Goal: Task Accomplishment & Management: Use online tool/utility

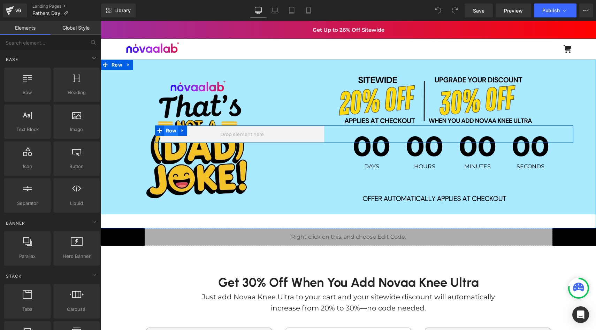
click at [176, 132] on span "Row" at bounding box center [171, 131] width 14 height 10
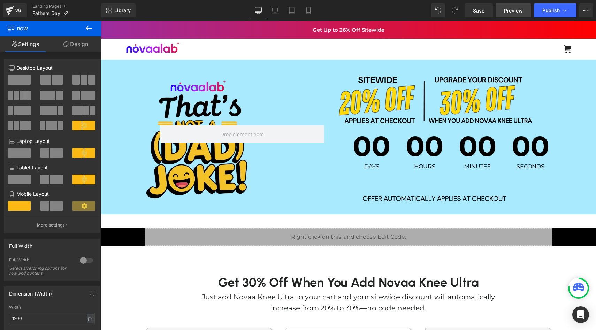
click at [517, 9] on span "Preview" at bounding box center [513, 10] width 19 height 7
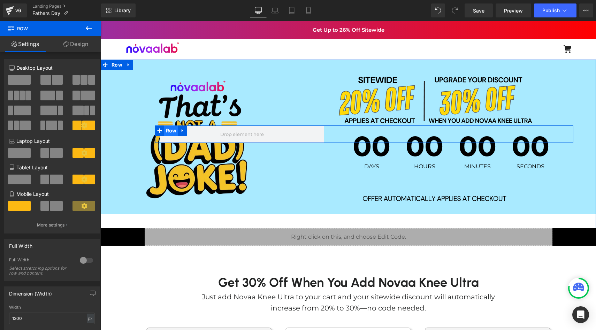
click at [167, 131] on span "Row" at bounding box center [171, 131] width 14 height 10
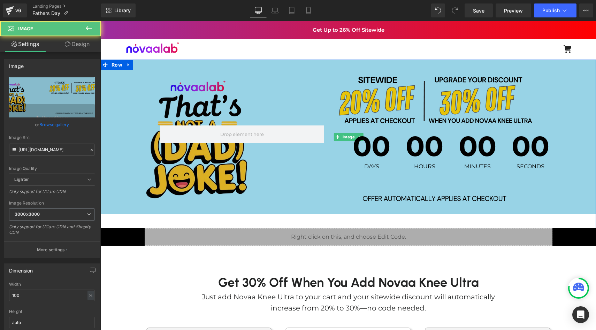
click at [149, 78] on img at bounding box center [348, 137] width 495 height 155
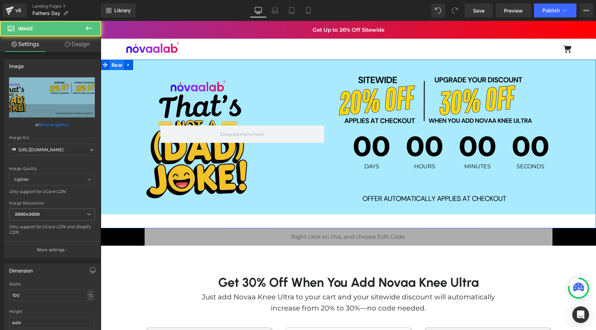
click at [117, 66] on span "Row" at bounding box center [117, 65] width 14 height 10
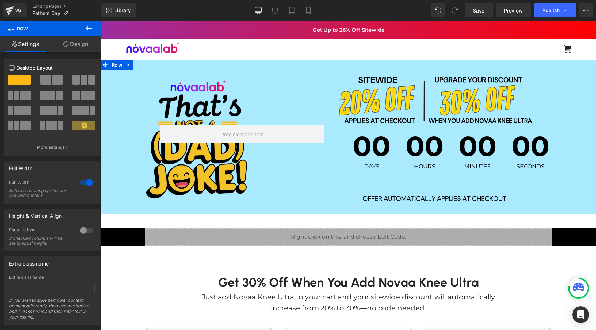
click at [79, 45] on link "Design" at bounding box center [76, 44] width 51 height 16
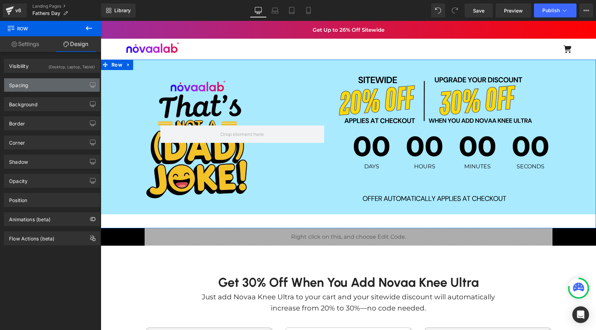
click at [65, 82] on div "Spacing" at bounding box center [52, 84] width 96 height 13
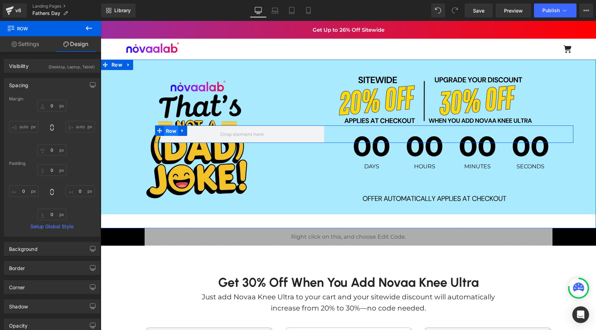
click at [171, 127] on span "Row" at bounding box center [171, 131] width 14 height 10
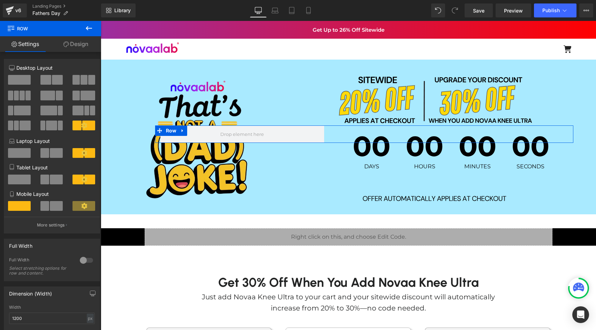
click at [75, 45] on link "Design" at bounding box center [76, 44] width 51 height 16
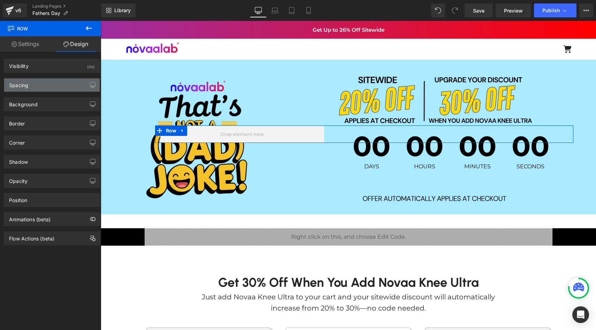
click at [36, 81] on div "Spacing" at bounding box center [52, 84] width 96 height 13
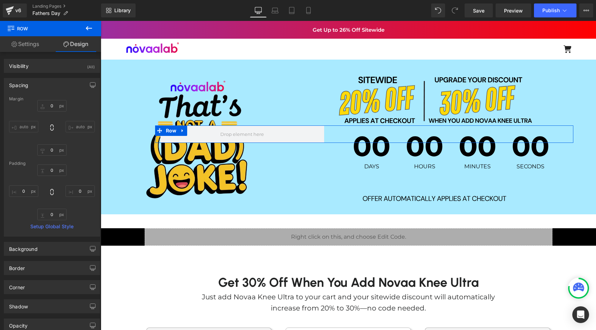
click at [36, 81] on div "Spacing" at bounding box center [52, 84] width 96 height 13
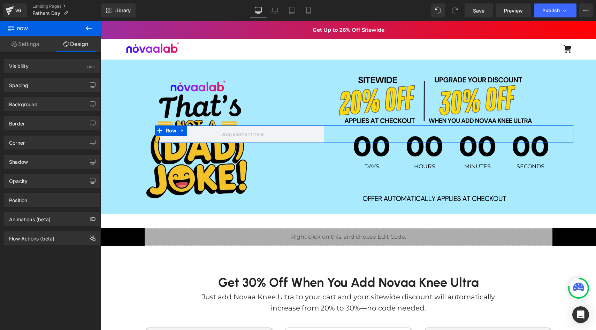
click at [37, 43] on link "Settings" at bounding box center [25, 44] width 51 height 16
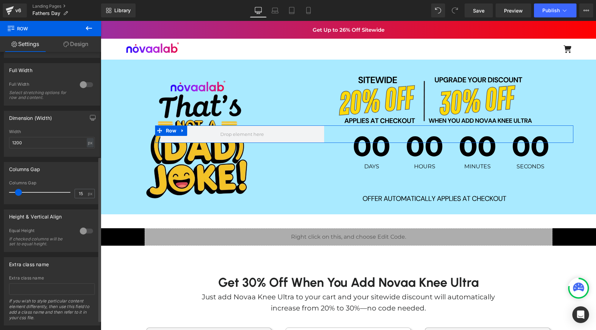
scroll to position [192, 0]
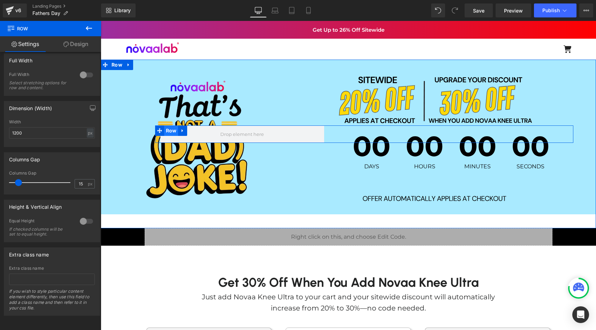
click at [177, 130] on span "Row" at bounding box center [171, 131] width 14 height 10
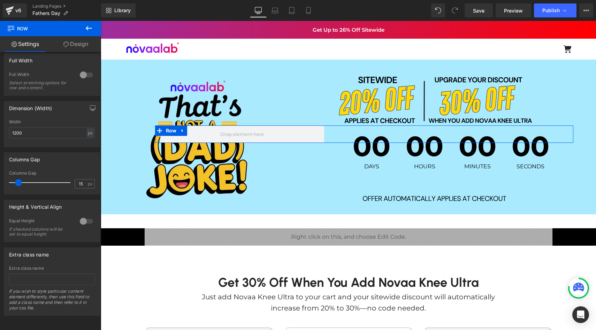
click at [79, 46] on link "Design" at bounding box center [76, 44] width 51 height 16
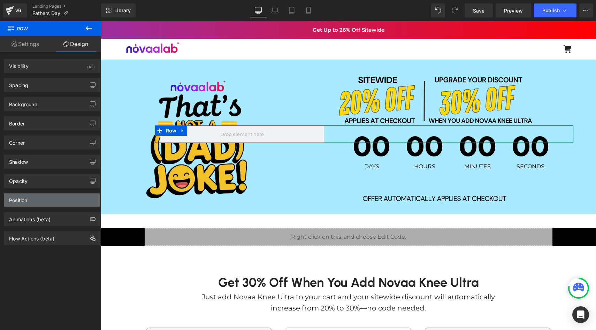
click at [51, 202] on div "Position" at bounding box center [52, 199] width 96 height 13
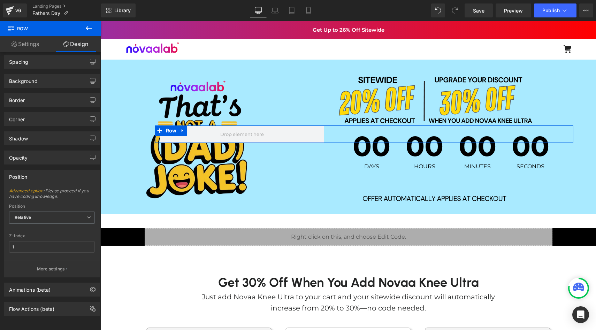
scroll to position [29, 0]
click at [54, 266] on p "More settings" at bounding box center [51, 269] width 28 height 6
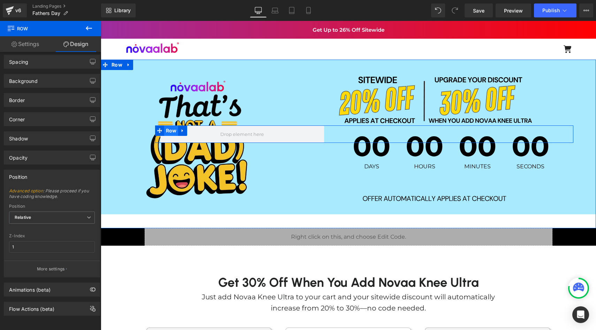
click at [175, 131] on span "Row" at bounding box center [171, 131] width 14 height 10
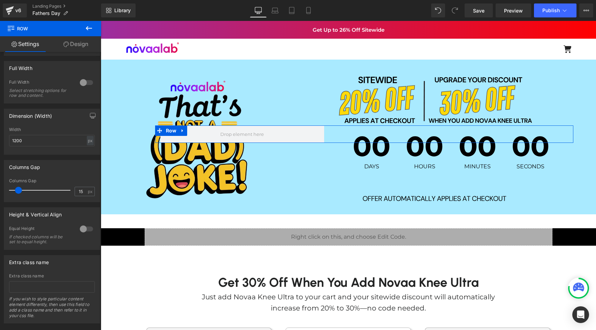
scroll to position [192, 0]
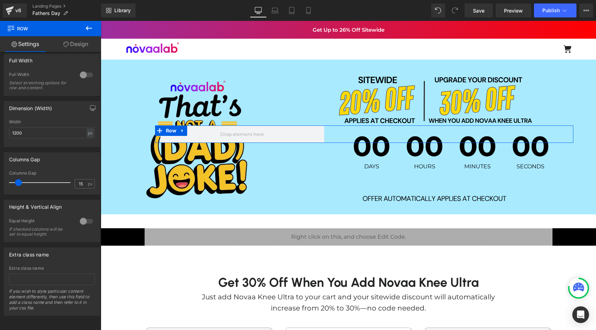
click at [73, 46] on link "Design" at bounding box center [76, 44] width 51 height 16
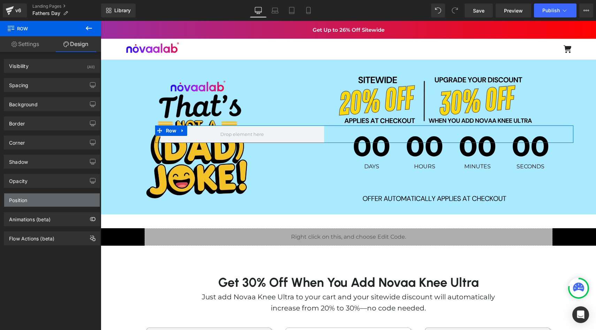
click at [43, 205] on div "Position" at bounding box center [52, 199] width 96 height 13
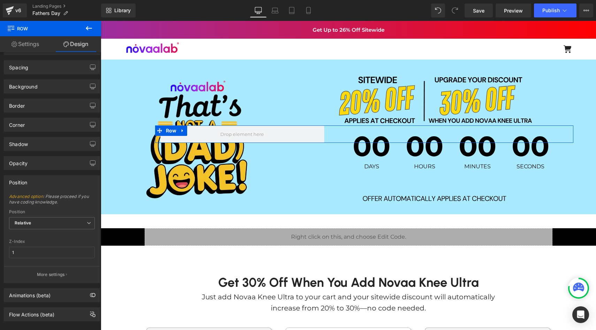
scroll to position [29, 0]
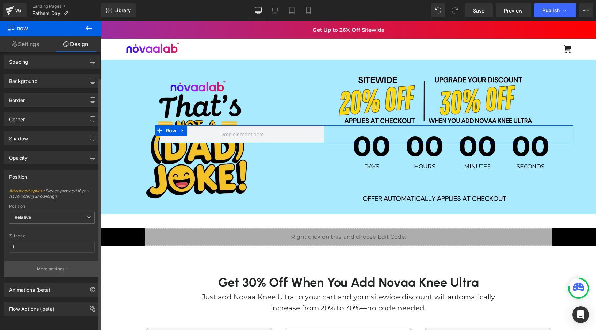
click at [53, 261] on button "More settings" at bounding box center [52, 269] width 96 height 16
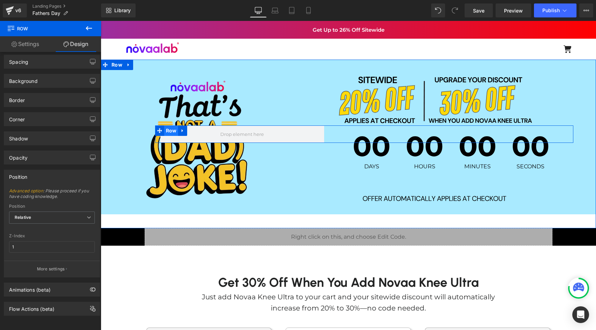
click at [169, 127] on span "Row" at bounding box center [171, 131] width 14 height 10
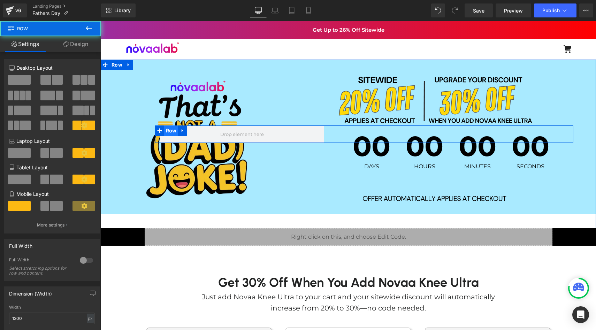
click at [169, 127] on span "Row" at bounding box center [171, 131] width 14 height 10
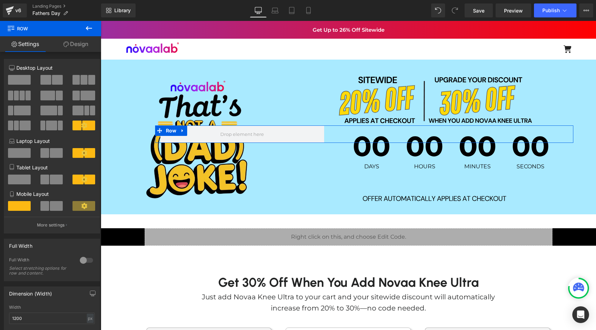
click at [81, 44] on link "Design" at bounding box center [76, 44] width 51 height 16
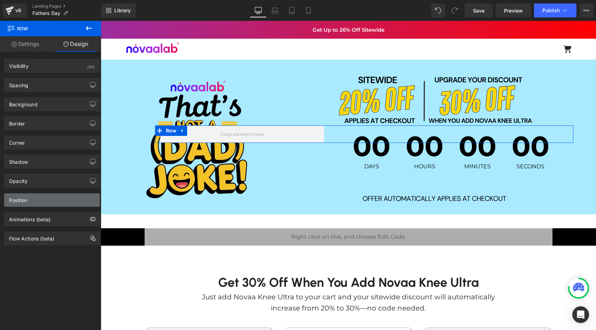
click at [51, 204] on div "Position" at bounding box center [52, 199] width 96 height 13
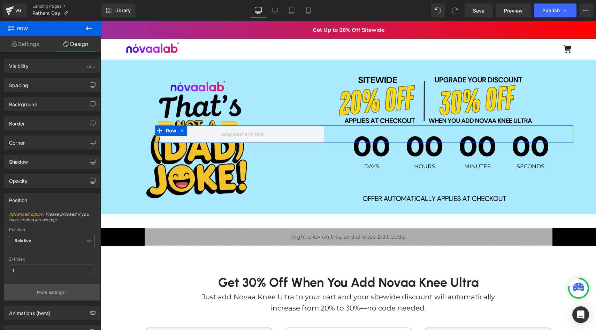
click at [50, 289] on p "More settings" at bounding box center [51, 292] width 28 height 6
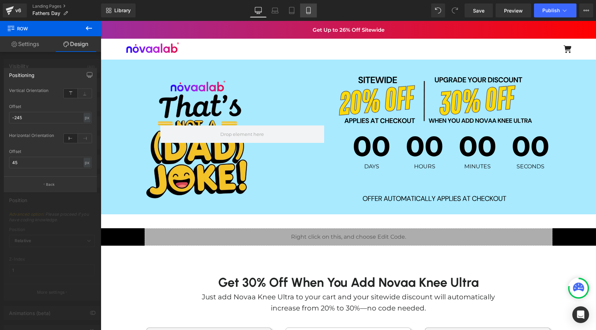
click at [307, 12] on icon at bounding box center [308, 10] width 7 height 7
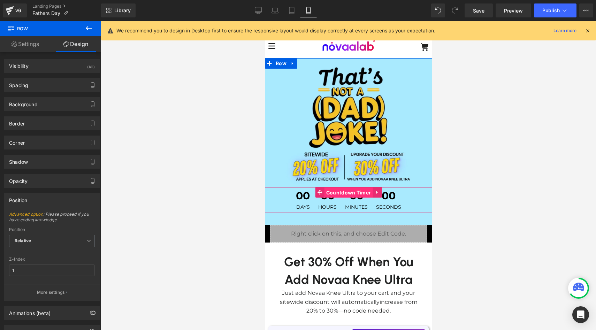
click at [340, 189] on span "Countdown Timer" at bounding box center [348, 193] width 48 height 10
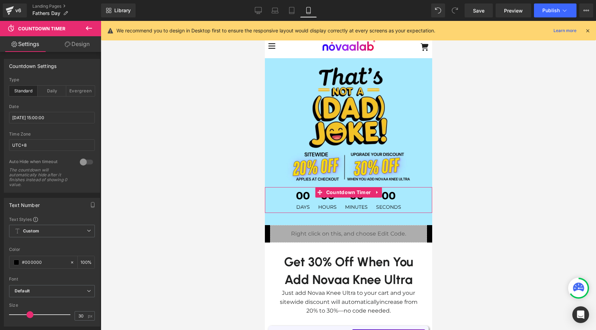
click at [86, 45] on link "Design" at bounding box center [77, 44] width 51 height 16
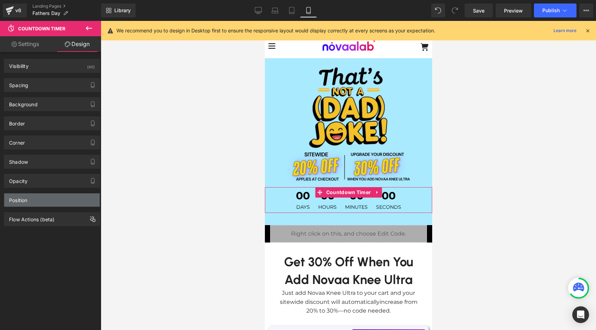
click at [47, 202] on div "Position" at bounding box center [52, 199] width 96 height 13
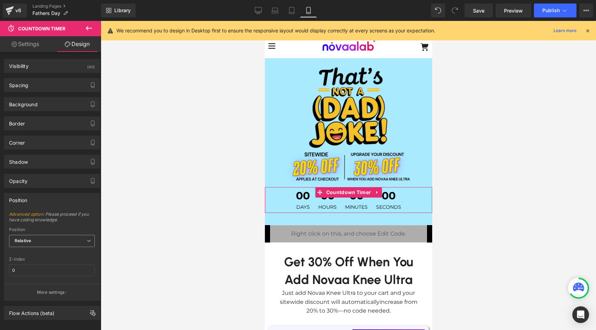
scroll to position [9, 0]
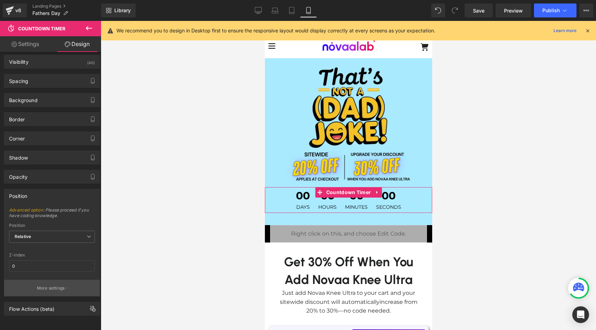
click at [53, 285] on p "More settings" at bounding box center [51, 288] width 28 height 6
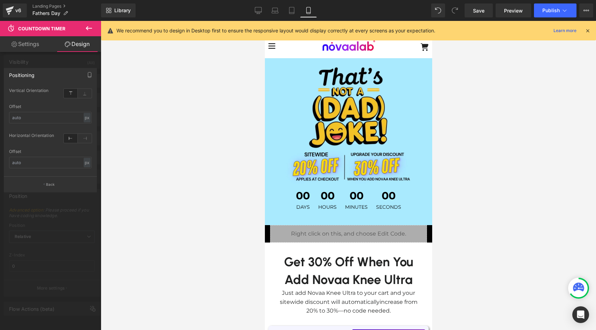
click at [142, 204] on div at bounding box center [348, 175] width 495 height 309
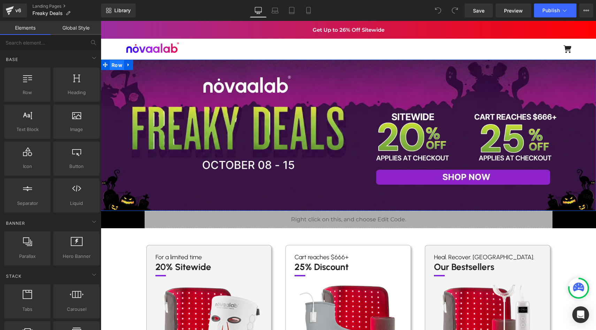
click at [119, 66] on span "Row" at bounding box center [117, 65] width 14 height 10
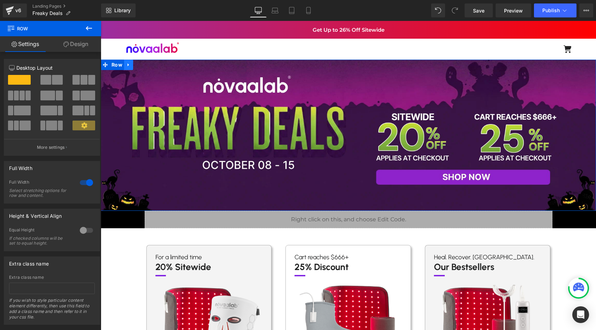
click at [129, 67] on link at bounding box center [128, 65] width 9 height 10
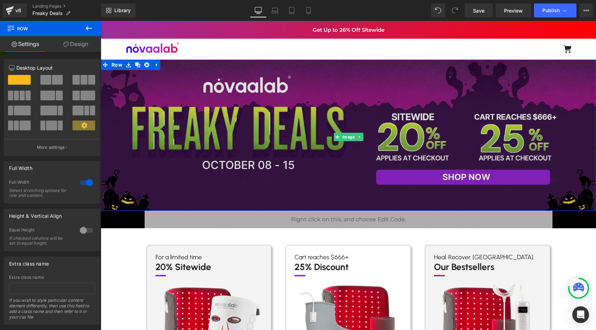
click at [147, 93] on img at bounding box center [348, 137] width 495 height 155
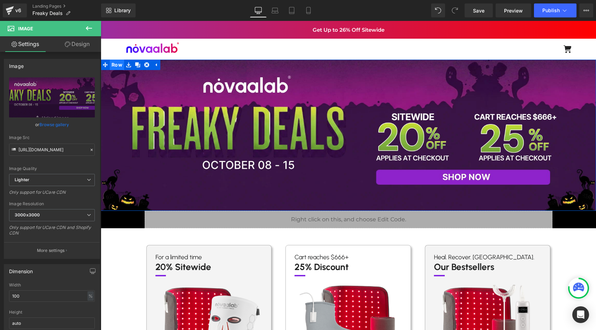
click at [117, 65] on span "Row" at bounding box center [117, 65] width 14 height 10
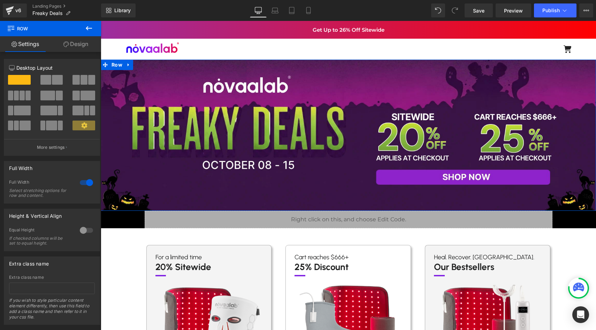
click at [86, 27] on icon at bounding box center [89, 28] width 8 height 8
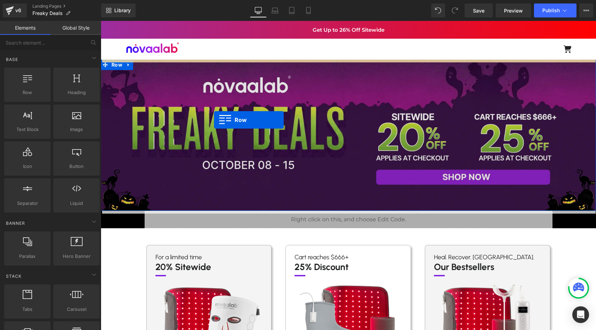
drag, startPoint x: 129, startPoint y: 112, endPoint x: 214, endPoint y: 120, distance: 85.8
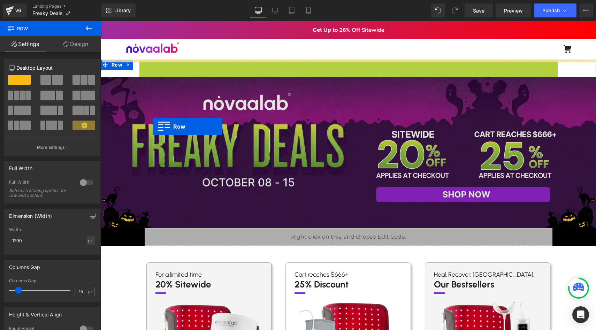
drag, startPoint x: 153, startPoint y: 67, endPoint x: 153, endPoint y: 127, distance: 60.0
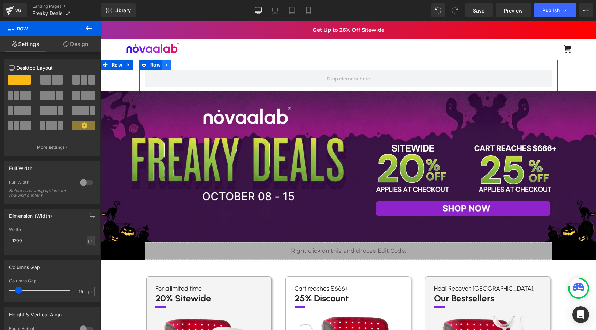
click at [165, 64] on icon at bounding box center [167, 64] width 5 height 5
click at [186, 66] on icon at bounding box center [185, 64] width 5 height 5
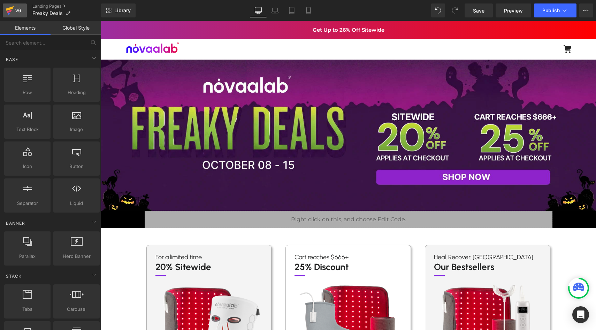
click at [14, 8] on div "v6" at bounding box center [18, 10] width 9 height 9
